Goal: Use online tool/utility: Utilize a website feature to perform a specific function

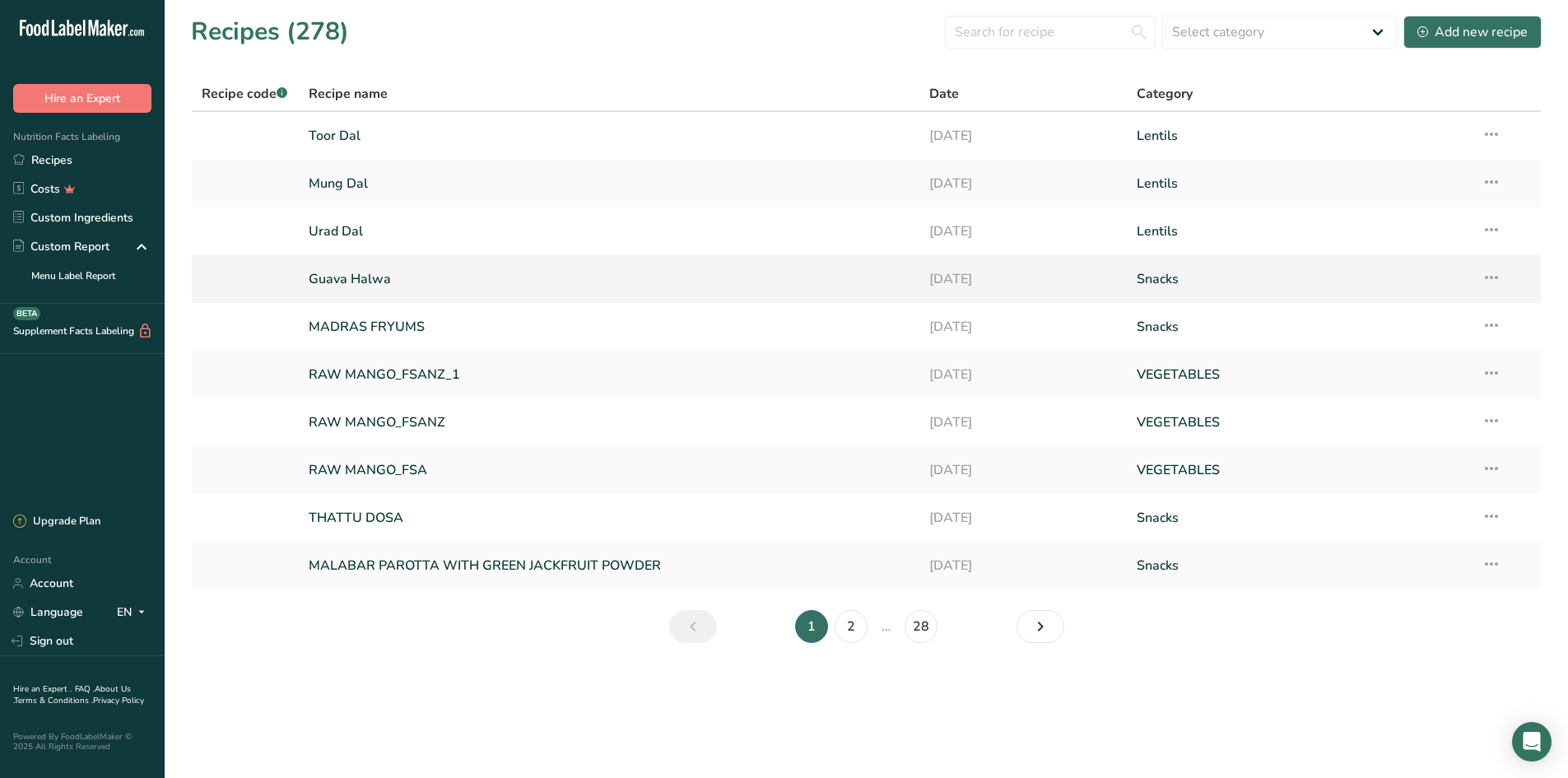
click at [1489, 279] on icon at bounding box center [1490, 277] width 20 height 30
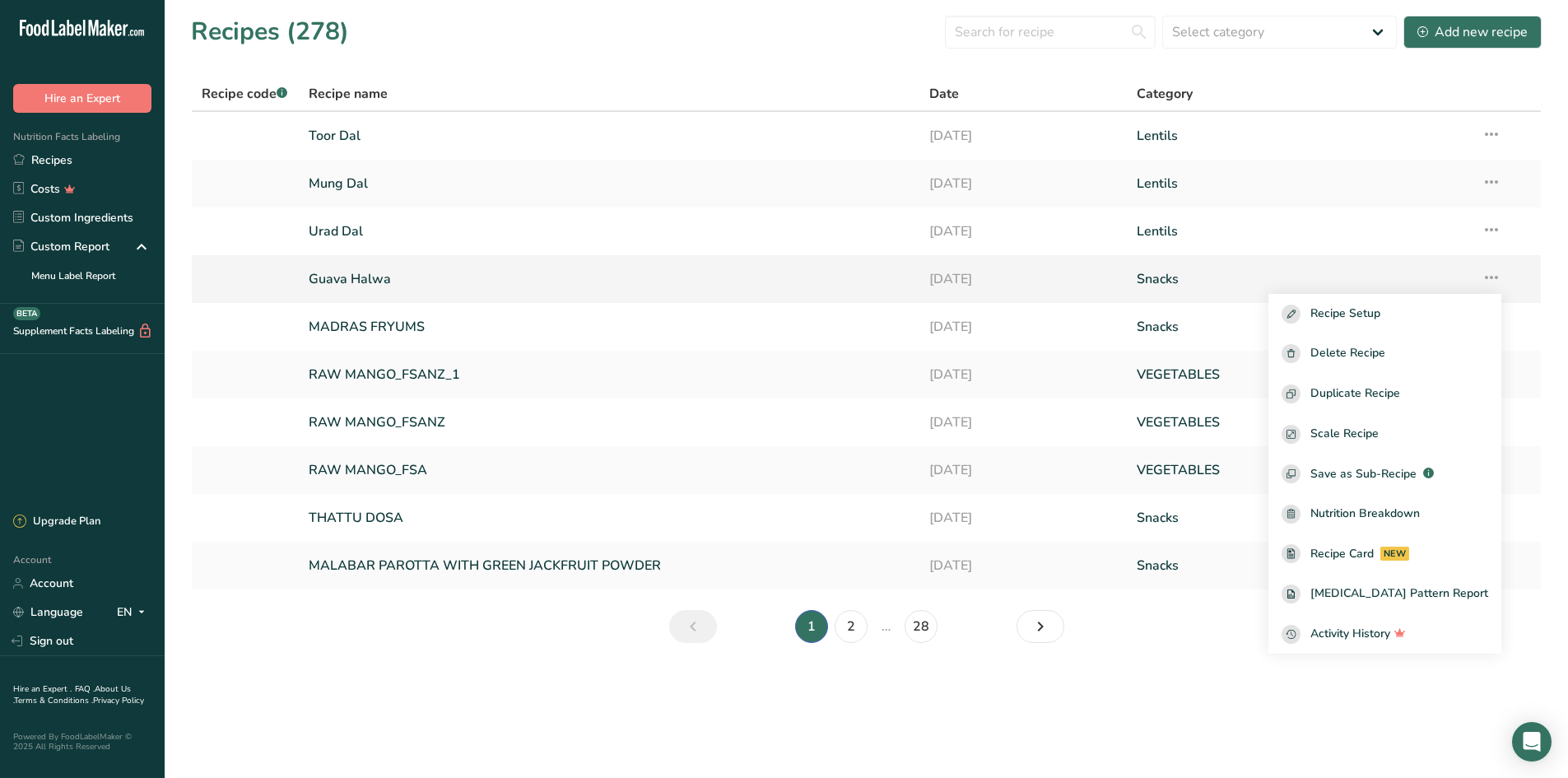
click at [1489, 279] on icon at bounding box center [1490, 277] width 20 height 30
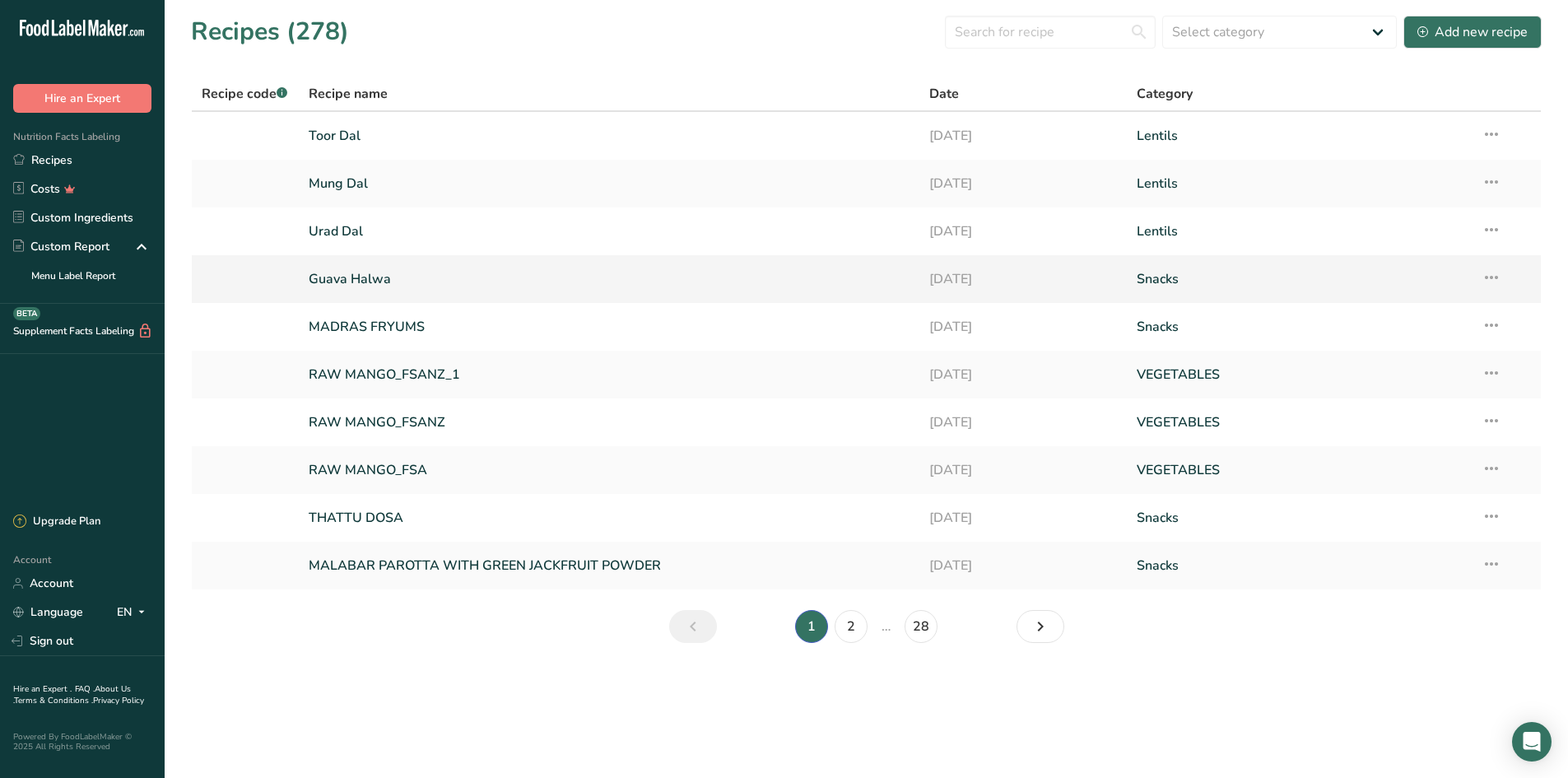
click at [489, 273] on link "Guava Halwa" at bounding box center [609, 279] width 602 height 35
